Goal: Use online tool/utility: Utilize a website feature to perform a specific function

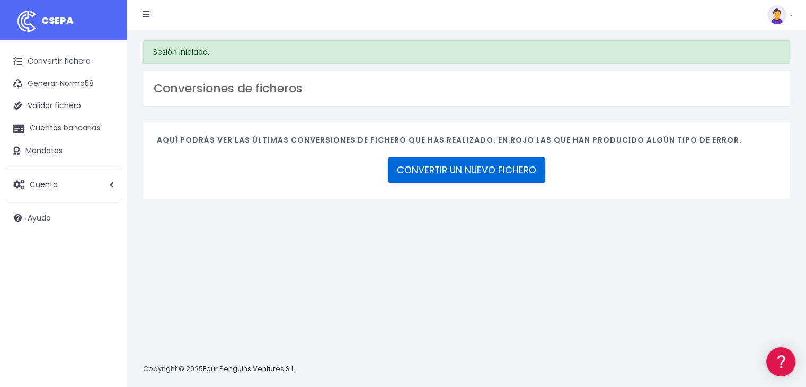
click at [443, 173] on link "CONVERTIR UN NUEVO FICHERO" at bounding box center [466, 169] width 157 height 25
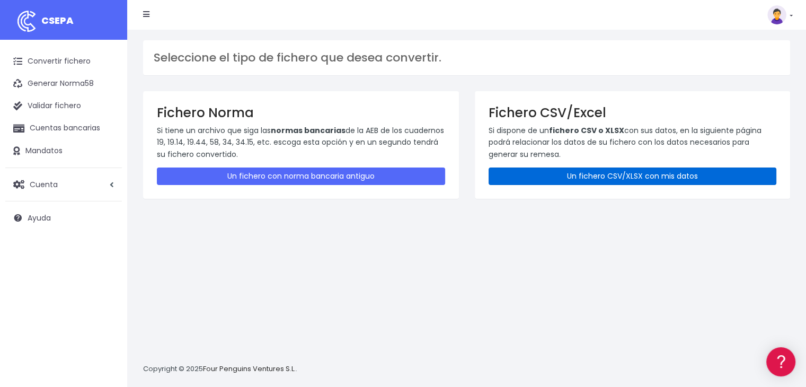
click at [620, 179] on link "Un fichero CSV/XLSX con mis datos" at bounding box center [633, 176] width 288 height 17
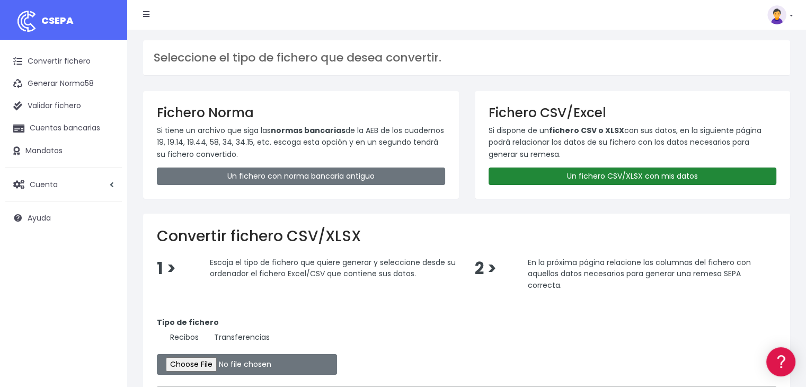
scroll to position [116, 0]
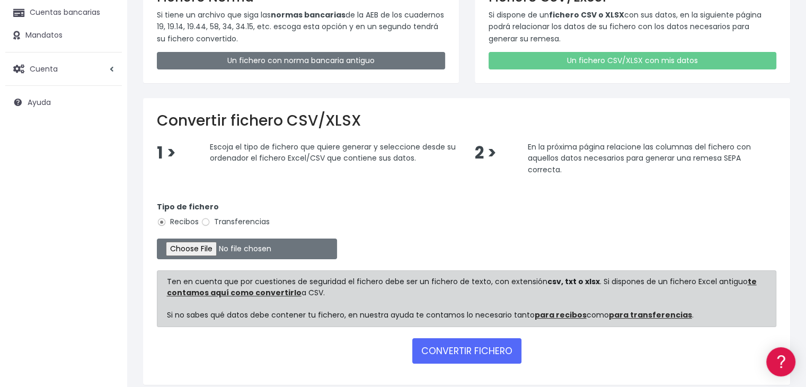
click at [261, 219] on label "Transferencias" at bounding box center [235, 221] width 69 height 11
click at [210, 219] on input "Transferencias" at bounding box center [206, 222] width 10 height 10
radio input "true"
click at [220, 242] on input "file" at bounding box center [247, 249] width 180 height 21
type input "C:\fakepath\REMESA 20250822 PREV 15 SUMENDI.xlsx"
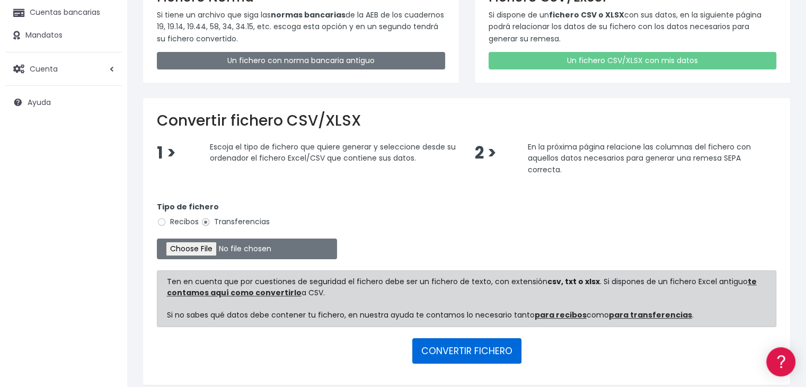
click at [462, 353] on button "CONVERTIR FICHERO" at bounding box center [467, 350] width 109 height 25
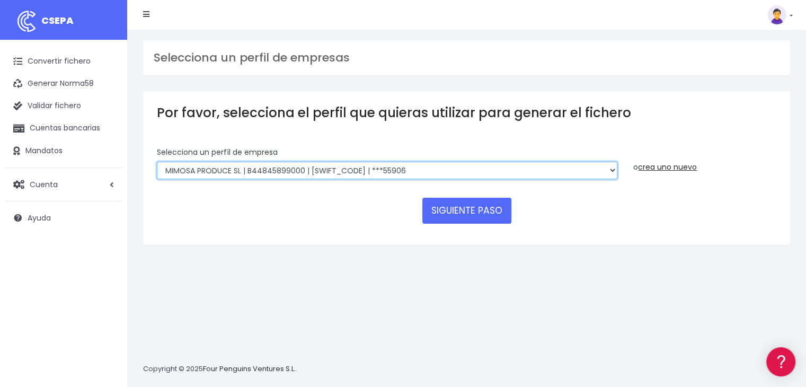
click at [391, 165] on select "MIMOSA PRODUCE SL | B44845899000 | BSABESBBXXX | ***55906 SUMENDI FILMAK SL | B…" at bounding box center [387, 171] width 461 height 18
select select "2905"
click at [157, 162] on select "MIMOSA PRODUCE SL | B44845899000 | BSABESBBXXX | ***55906 SUMENDI FILMAK SL | B…" at bounding box center [387, 171] width 461 height 18
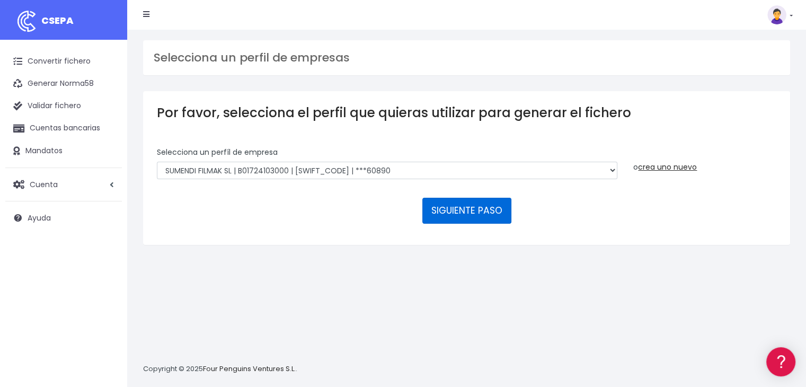
click at [444, 215] on button "SIGUIENTE PASO" at bounding box center [467, 210] width 89 height 25
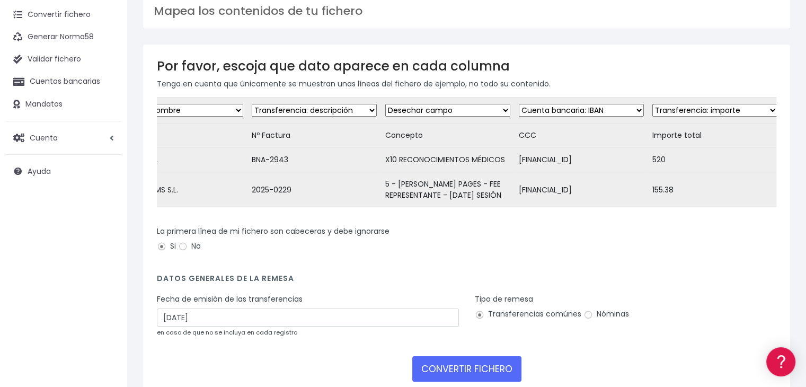
scroll to position [115, 0]
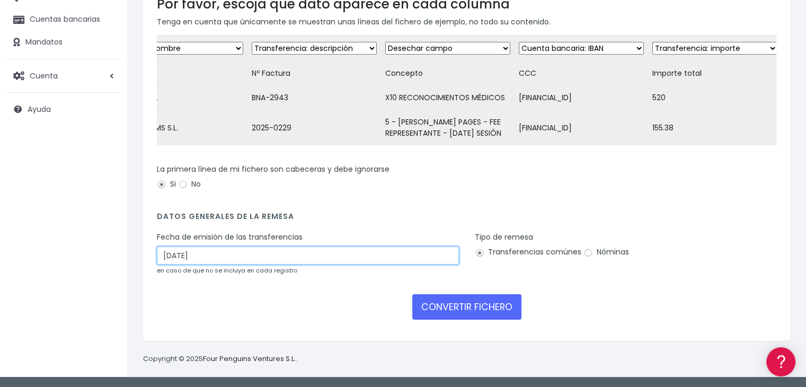
click at [392, 253] on input "24/08/2025" at bounding box center [308, 256] width 302 height 18
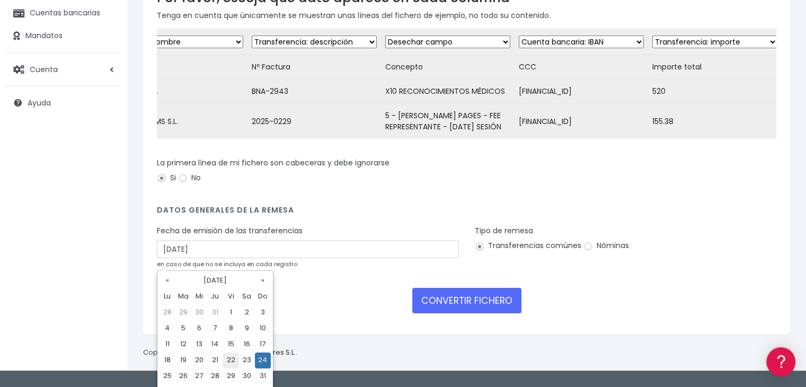
click at [234, 357] on td "22" at bounding box center [231, 361] width 16 height 16
type input "22/08/2025"
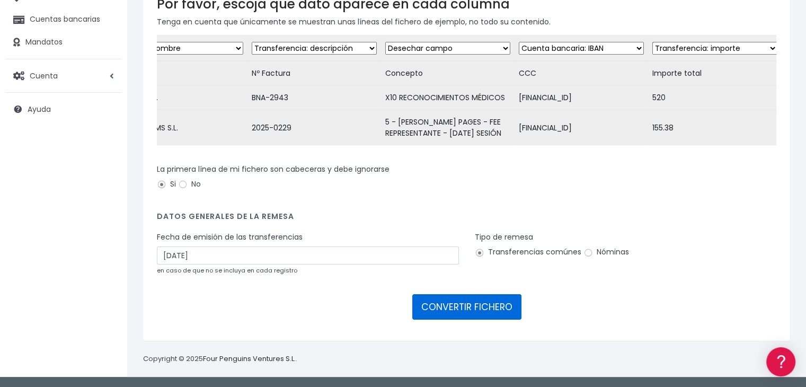
click at [469, 309] on button "CONVERTIR FICHERO" at bounding box center [467, 306] width 109 height 25
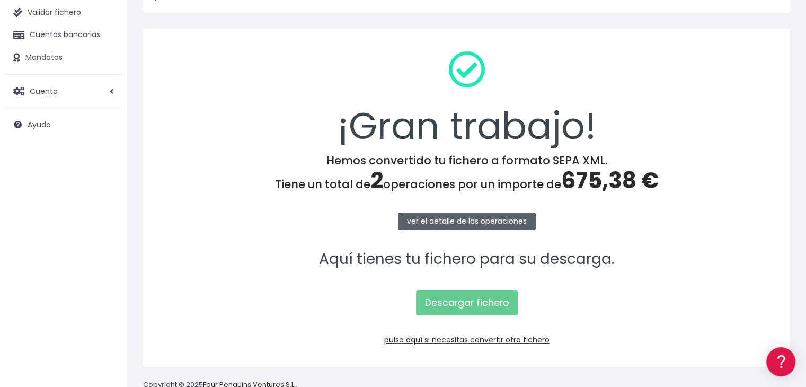
scroll to position [98, 0]
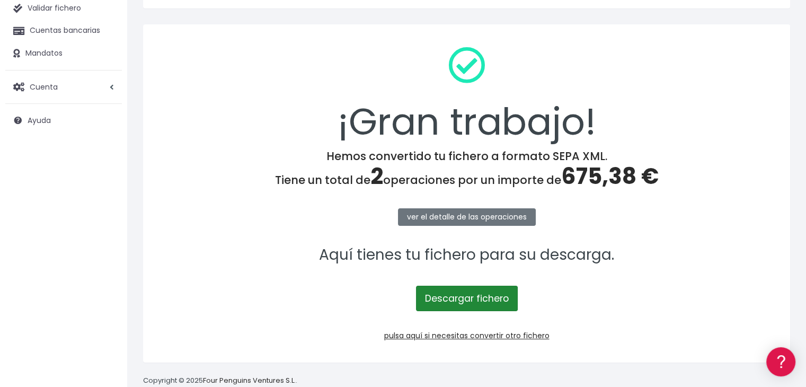
click at [478, 293] on link "Descargar fichero" at bounding box center [467, 298] width 102 height 25
